Goal: Task Accomplishment & Management: Complete application form

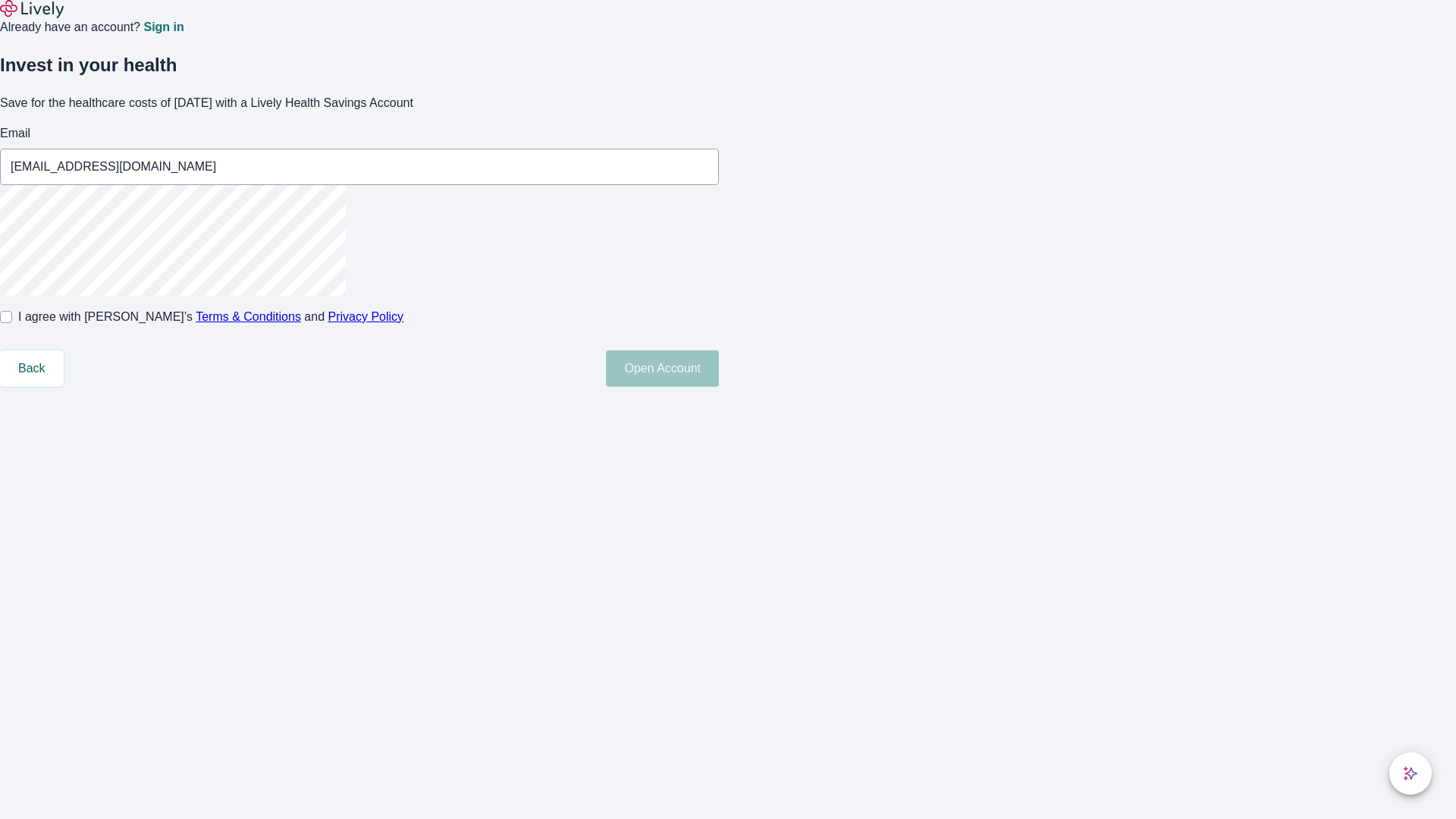
click at [12, 323] on input "I agree with Lively’s Terms & Conditions and Privacy Policy" at bounding box center [6, 317] width 12 height 12
checkbox input "true"
click at [719, 387] on button "Open Account" at bounding box center [662, 369] width 113 height 37
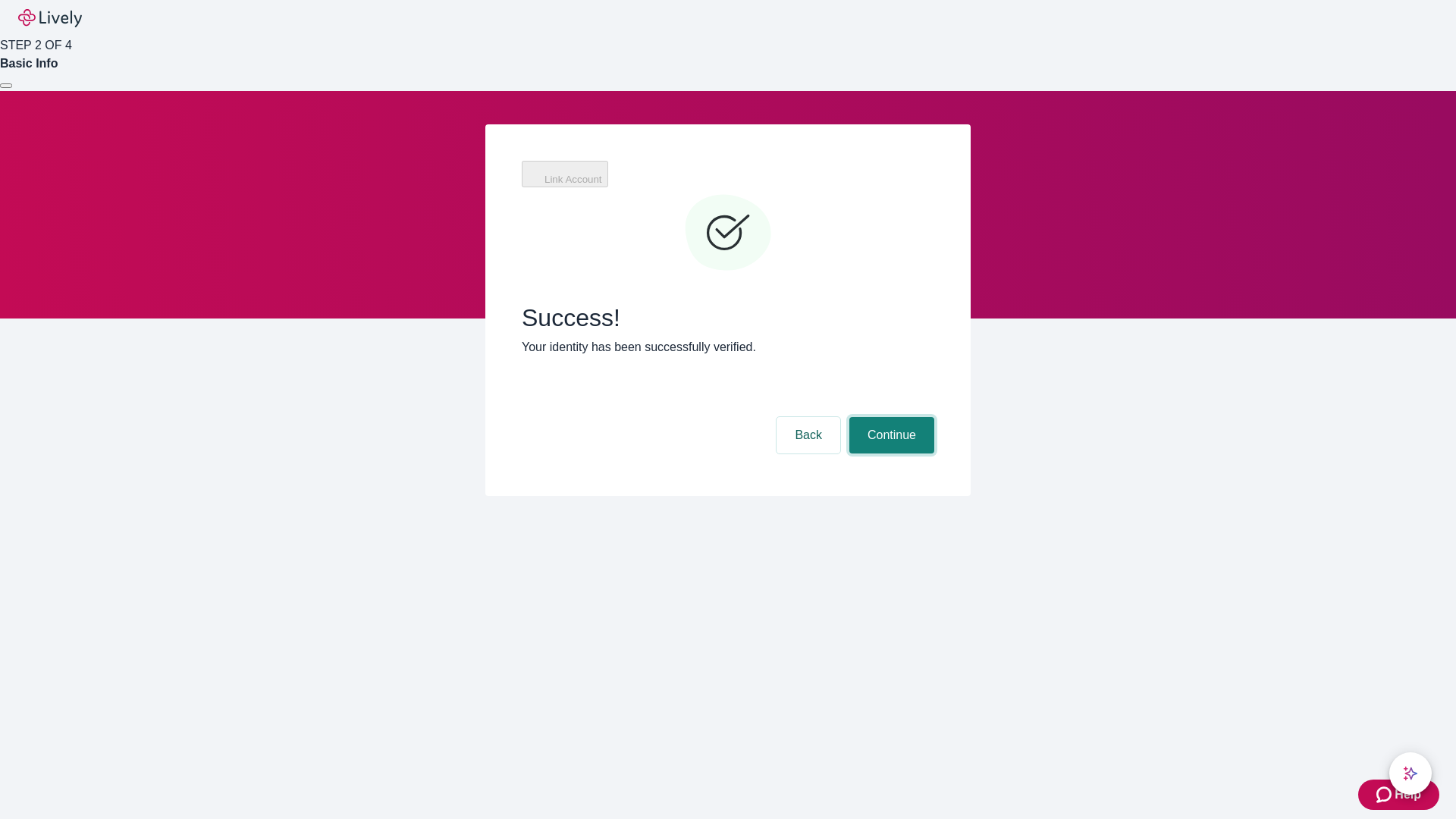
click at [890, 417] on button "Continue" at bounding box center [891, 435] width 85 height 37
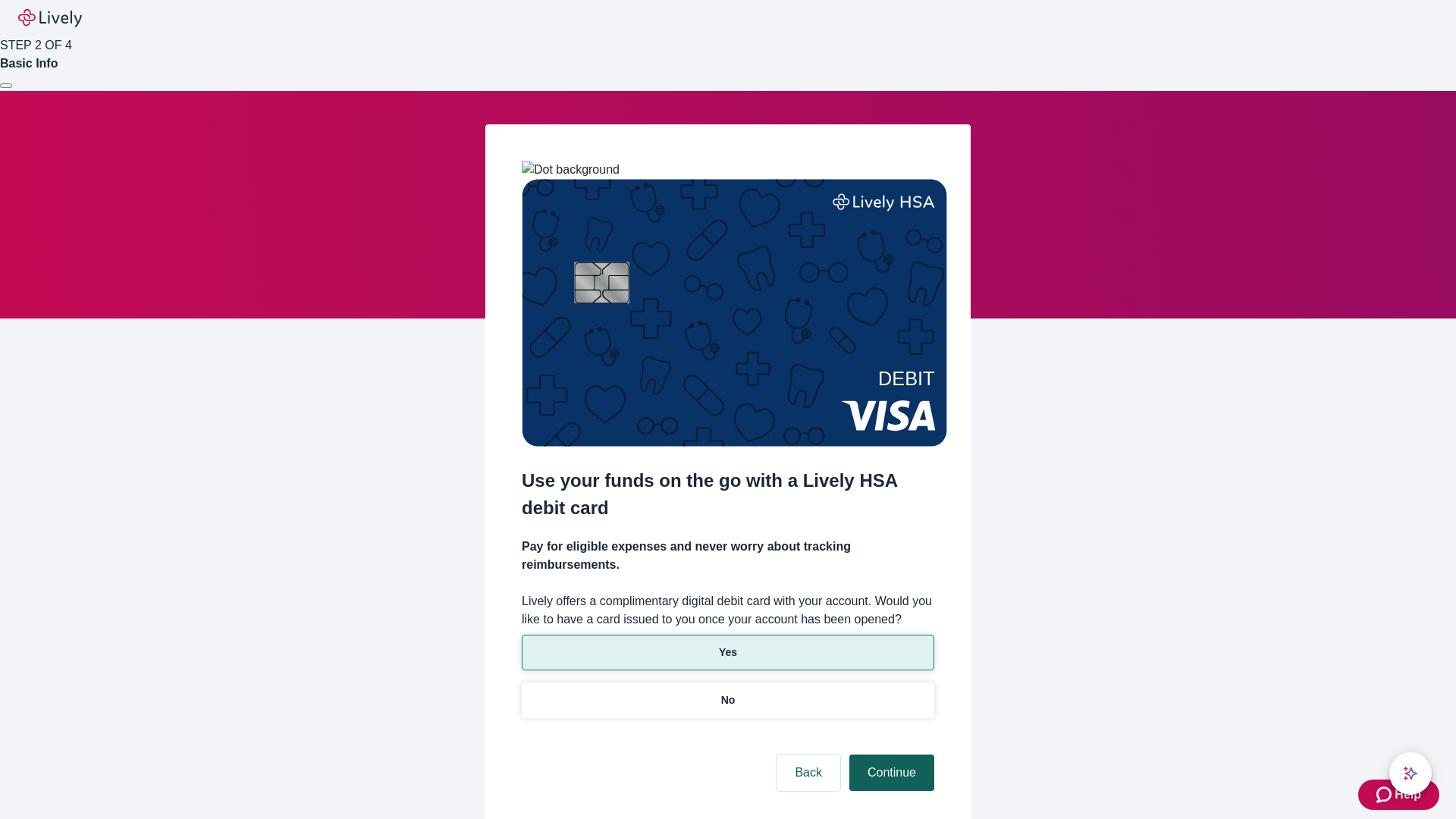
click at [727, 644] on p "Yes" at bounding box center [728, 652] width 18 height 16
click at [890, 754] on button "Continue" at bounding box center [891, 772] width 85 height 37
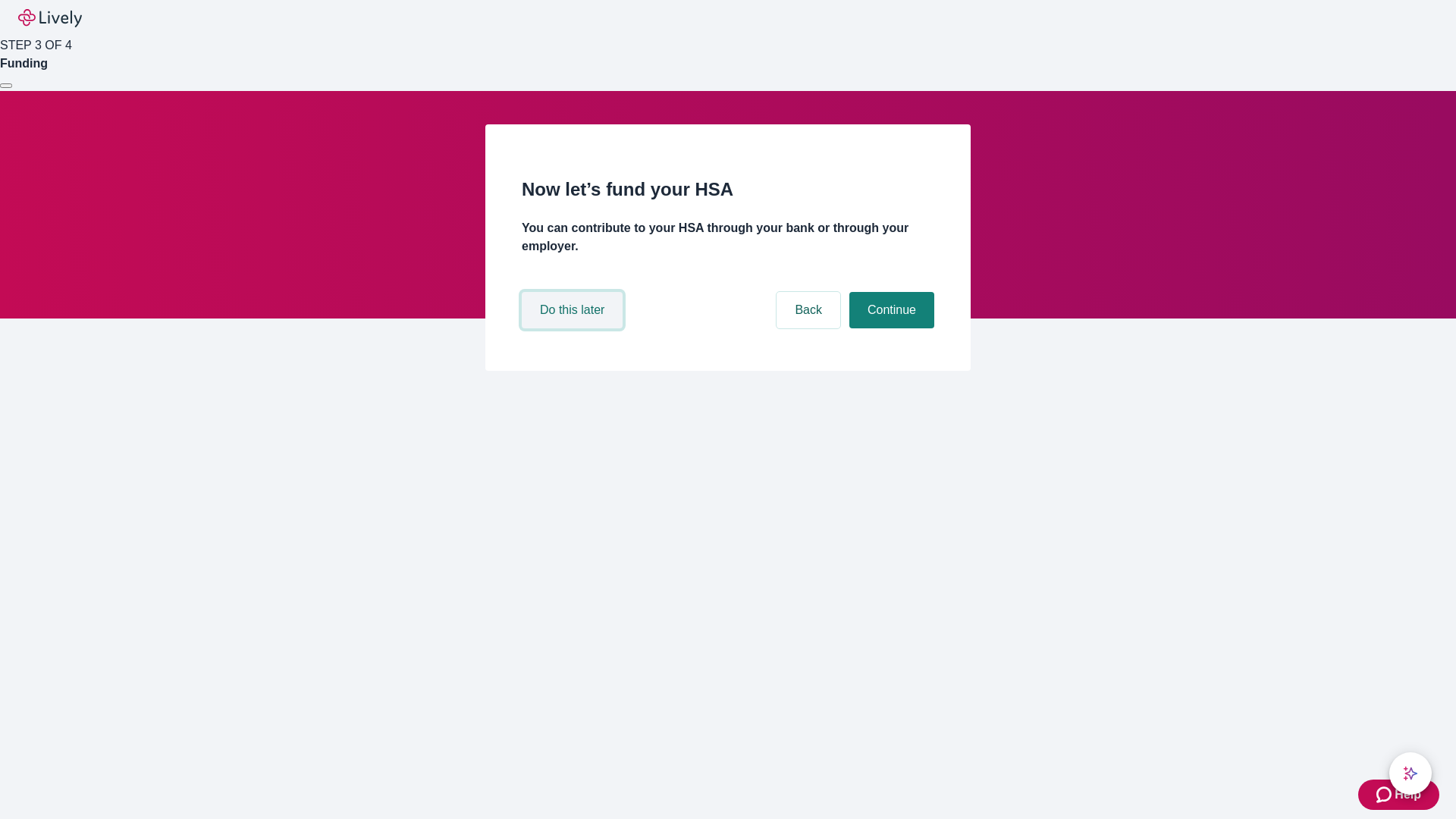
click at [574, 328] on button "Do this later" at bounding box center [572, 310] width 100 height 37
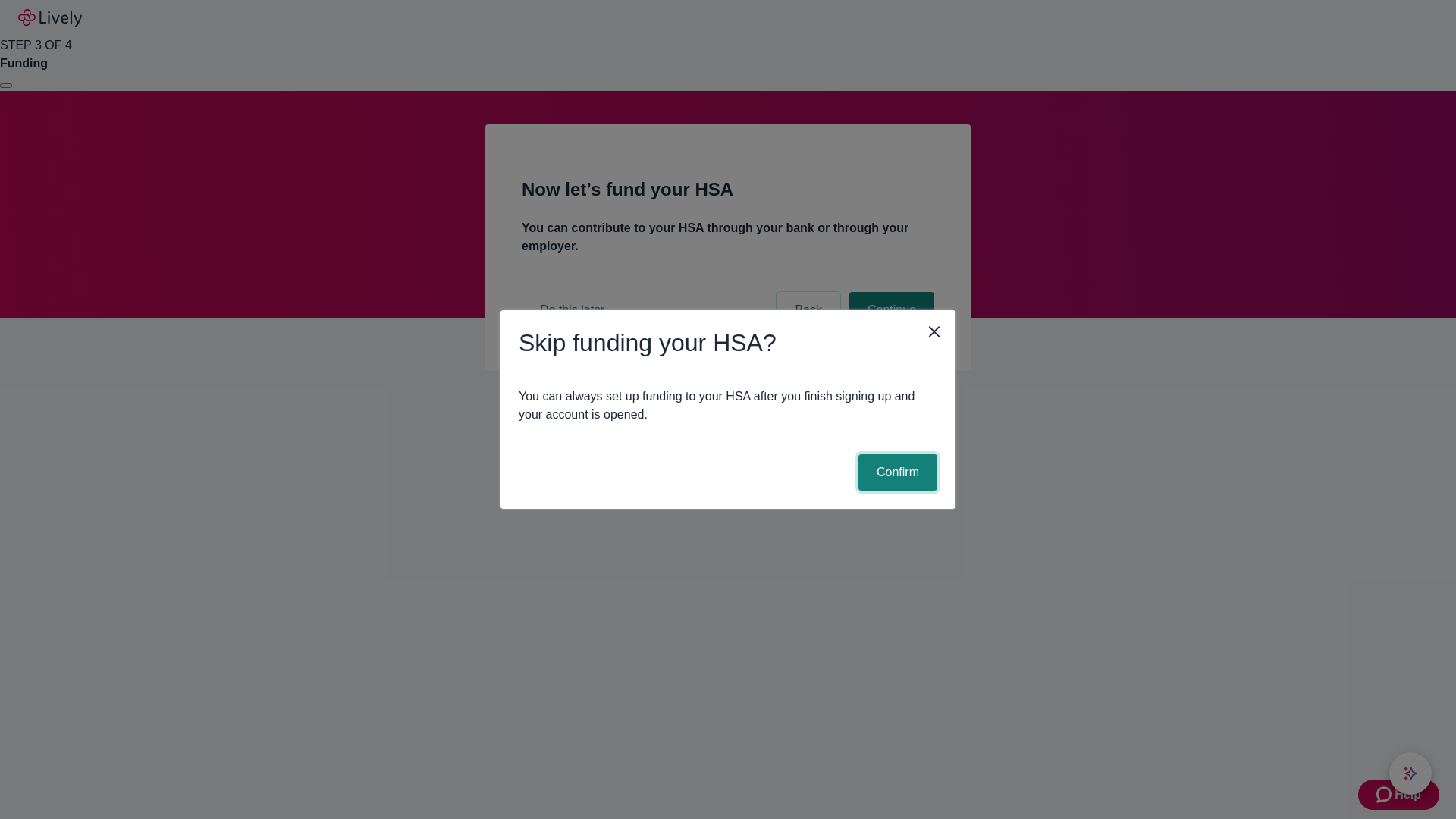
click at [896, 472] on button "Confirm" at bounding box center [897, 472] width 79 height 37
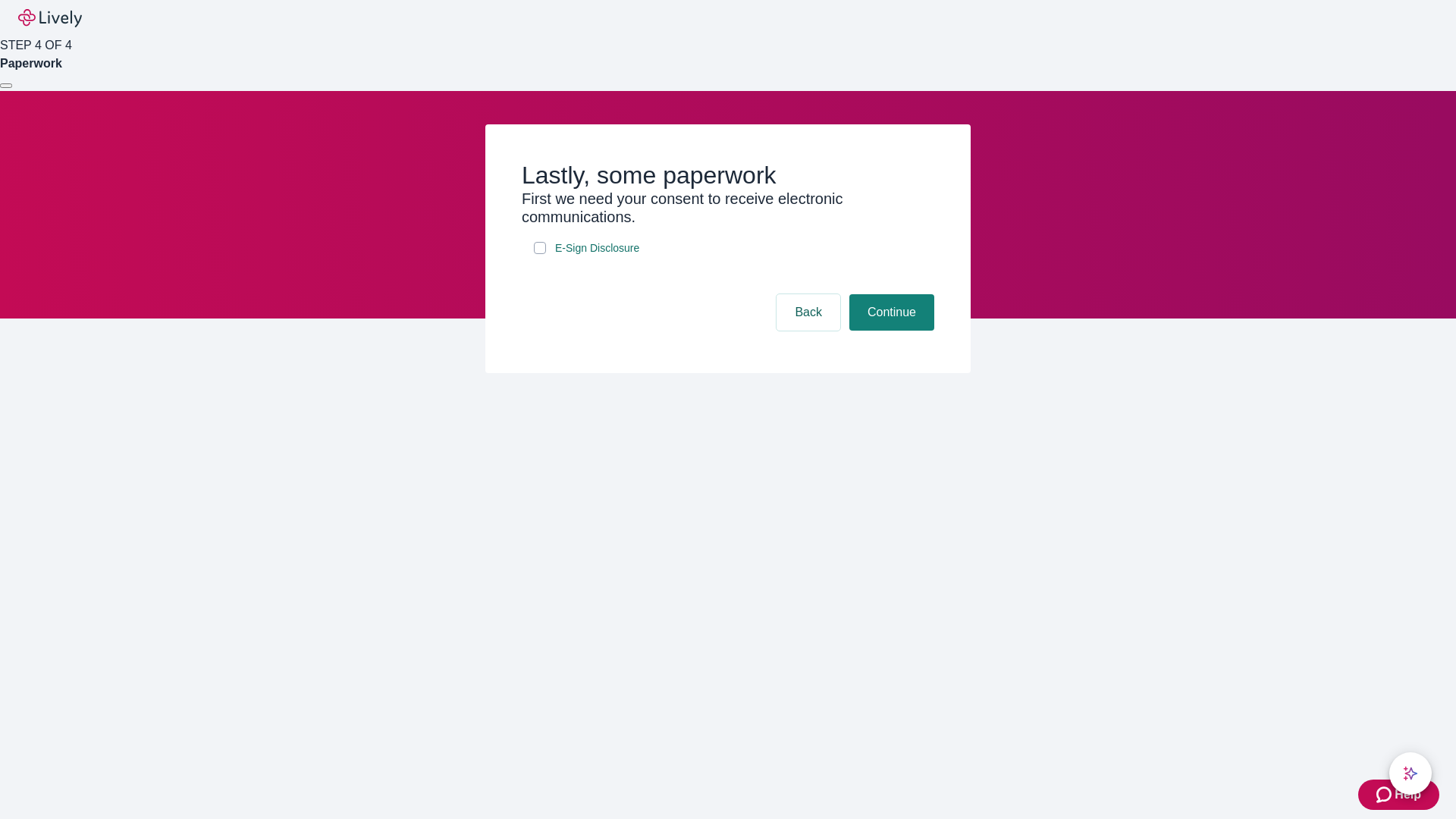
click at [540, 254] on input "E-Sign Disclosure" at bounding box center [540, 248] width 12 height 12
checkbox input "true"
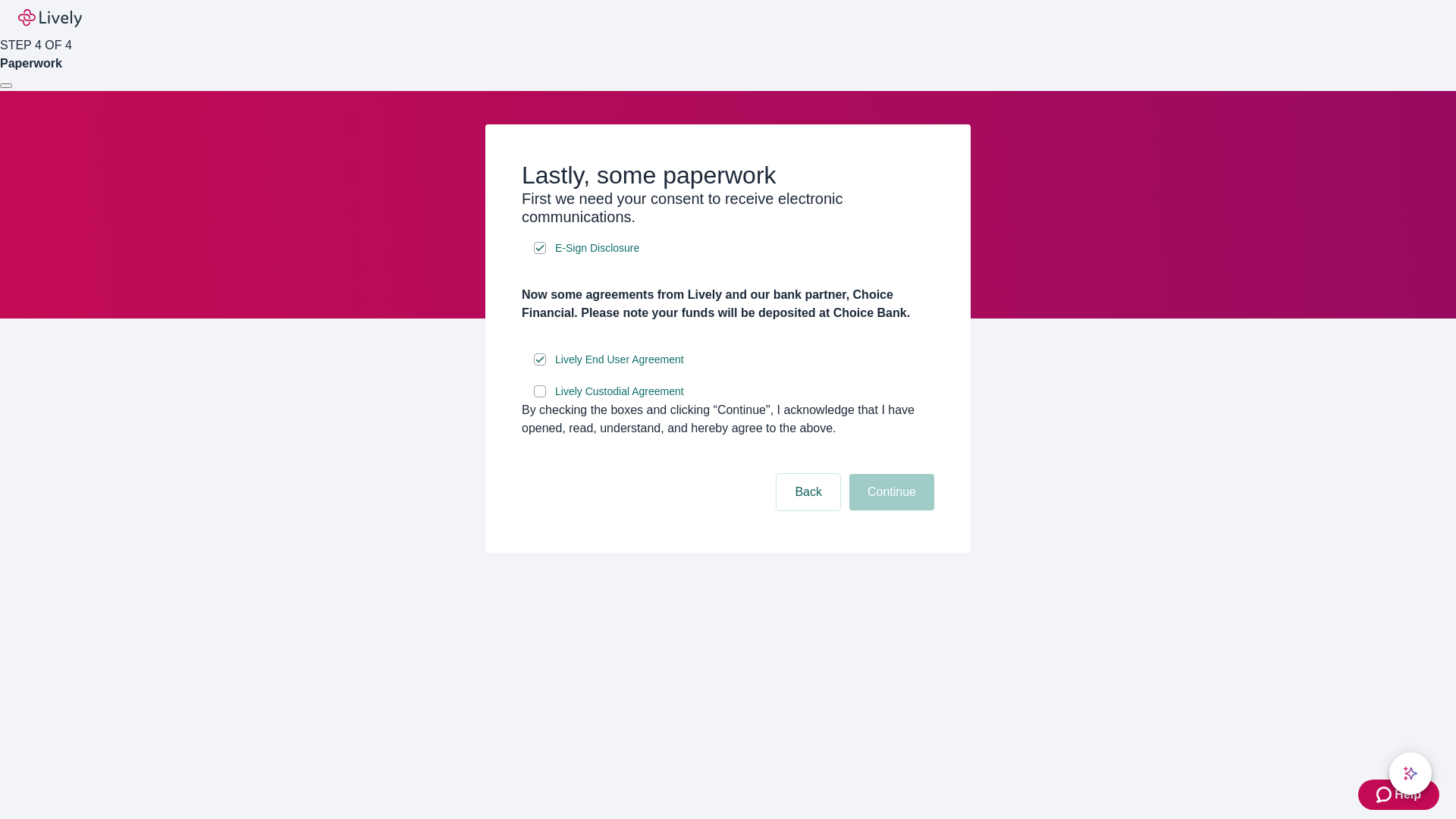
click at [540, 397] on input "Lively Custodial Agreement" at bounding box center [540, 391] width 12 height 12
checkbox input "true"
click at [890, 510] on button "Continue" at bounding box center [891, 492] width 85 height 37
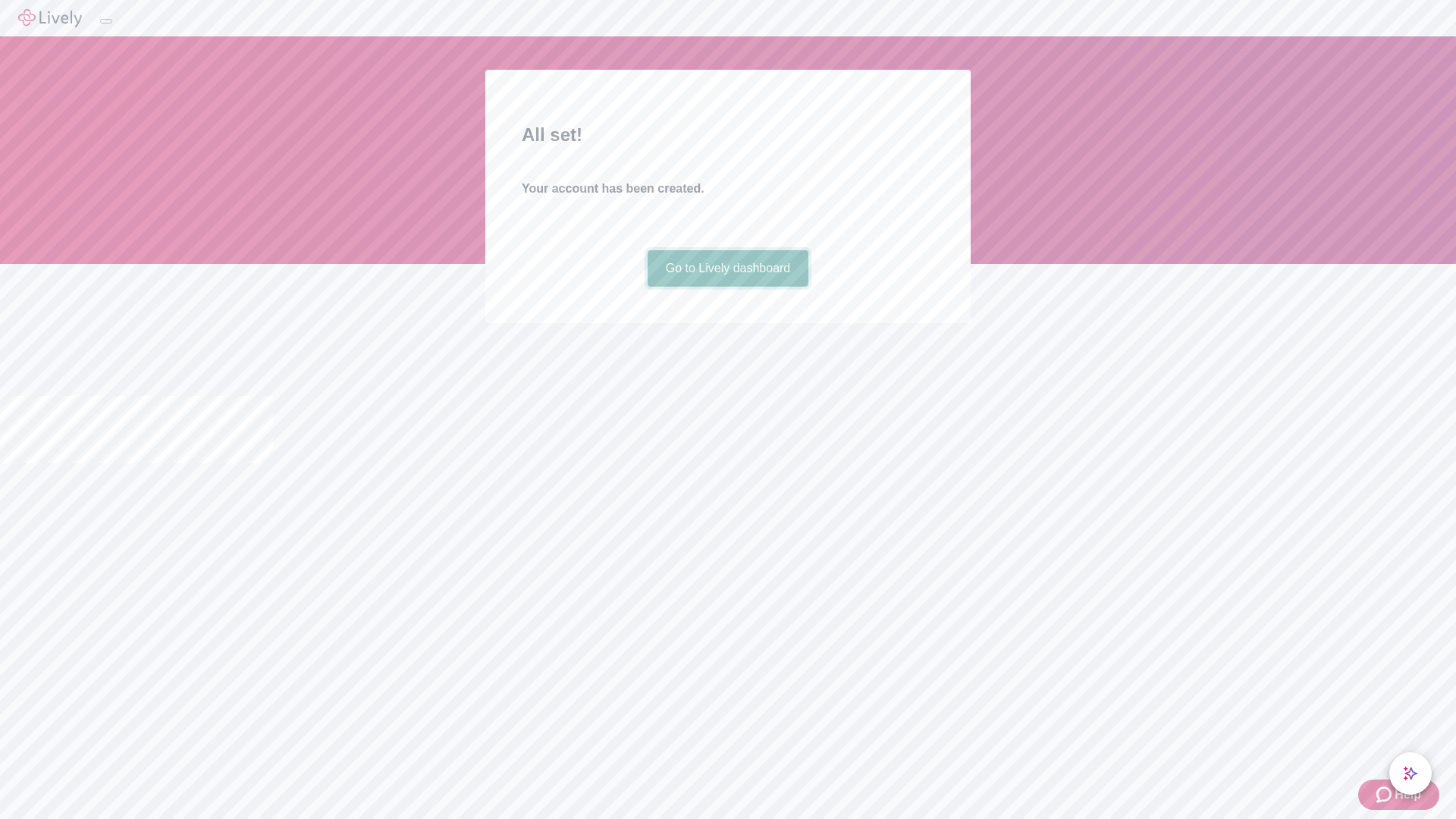
click at [727, 287] on link "Go to Lively dashboard" at bounding box center [728, 268] width 161 height 37
